Goal: Task Accomplishment & Management: Manage account settings

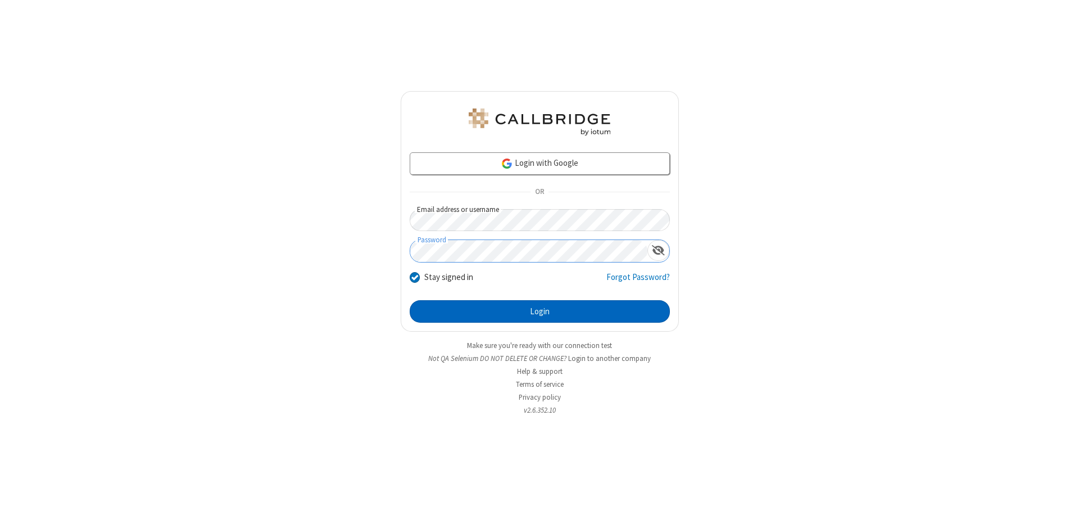
click at [539, 311] on button "Login" at bounding box center [540, 311] width 260 height 22
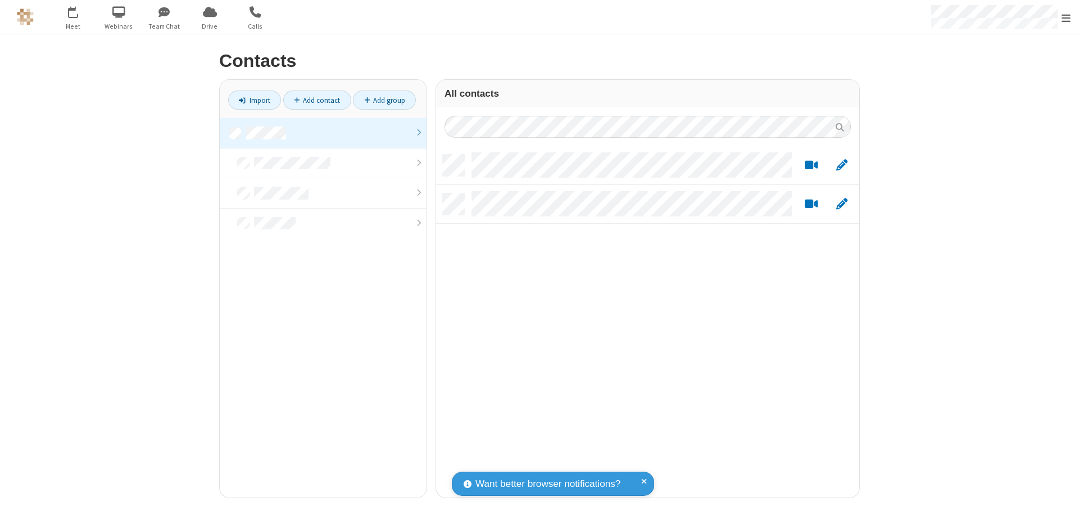
scroll to position [343, 415]
click at [317, 100] on link "Add contact" at bounding box center [317, 99] width 68 height 19
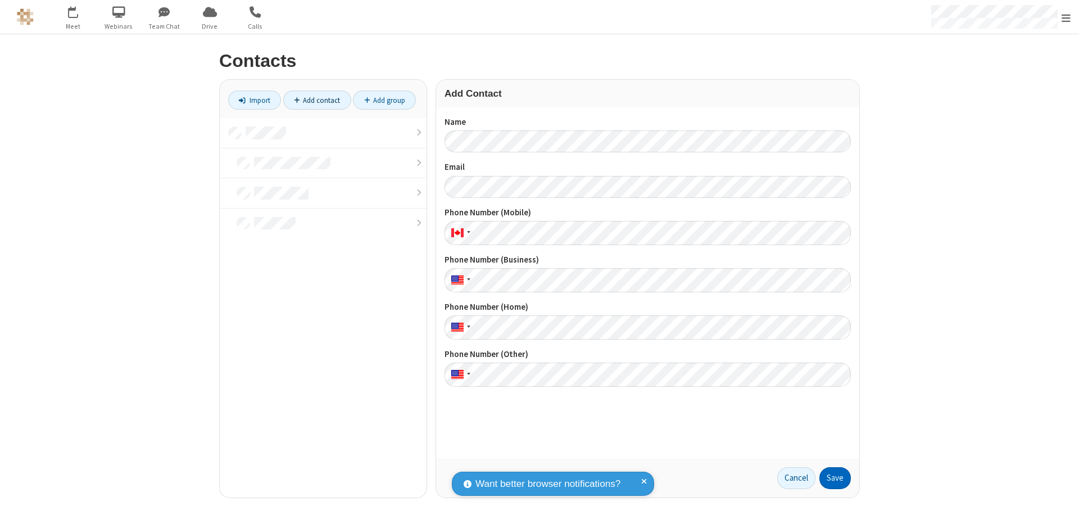
click at [835, 477] on button "Save" at bounding box center [834, 478] width 31 height 22
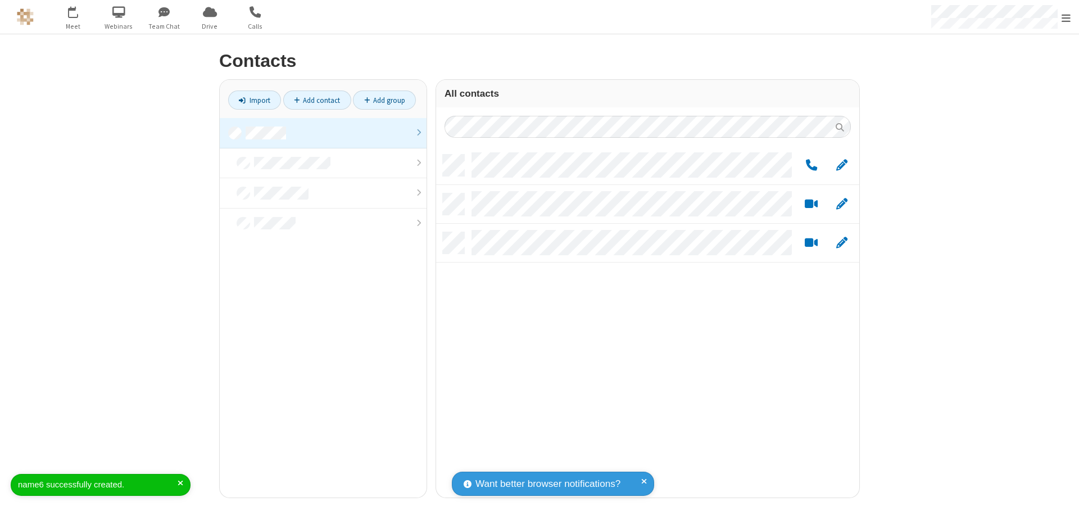
scroll to position [343, 415]
